Goal: Transaction & Acquisition: Purchase product/service

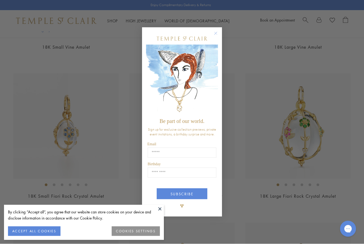
scroll to position [323, 0]
click at [213, 37] on icon "Close dialog" at bounding box center [215, 33] width 7 height 7
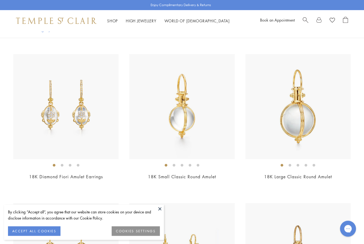
scroll to position [630, 0]
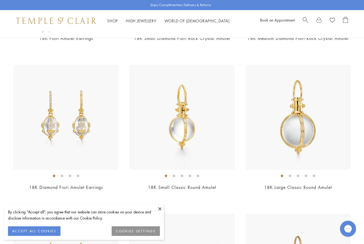
click at [301, 22] on div "Book an Appointment" at bounding box center [304, 21] width 88 height 8
click at [304, 21] on span "Search" at bounding box center [306, 20] width 6 height 6
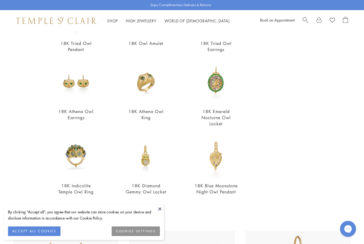
scroll to position [112, 0]
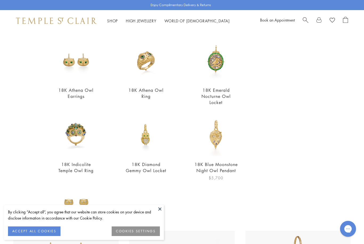
type input "***"
click at [218, 143] on img at bounding box center [215, 134] width 43 height 43
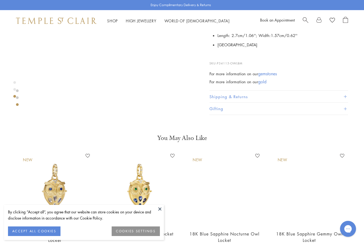
scroll to position [457, 0]
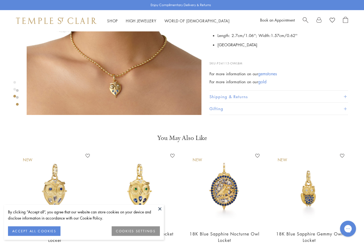
click at [54, 196] on img at bounding box center [55, 189] width 74 height 74
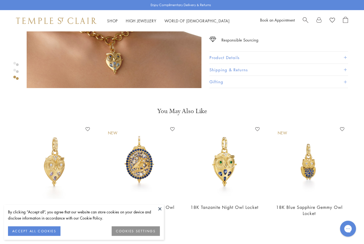
scroll to position [484, 0]
click at [228, 170] on img at bounding box center [224, 162] width 74 height 74
